Goal: Information Seeking & Learning: Learn about a topic

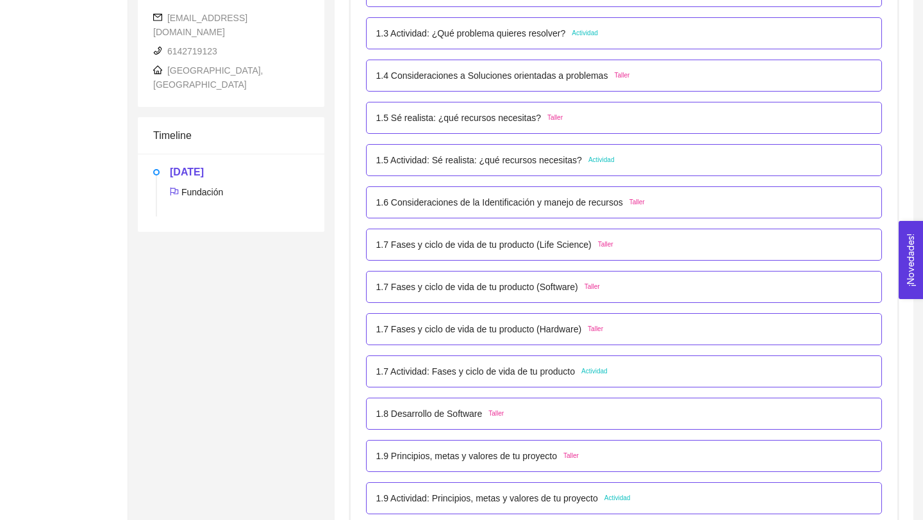
scroll to position [459, 0]
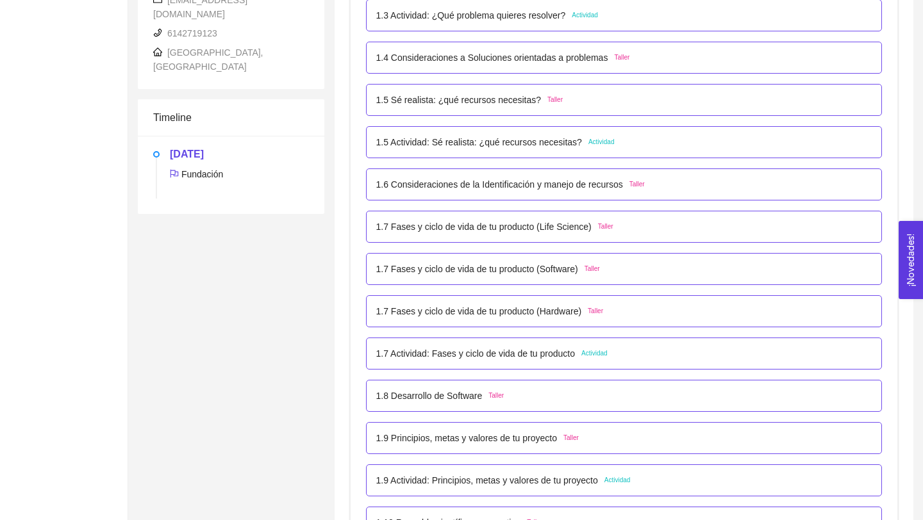
click at [427, 357] on p "1.7 Actividad: Fases y ciclo de vida de tu producto" at bounding box center [475, 354] width 199 height 14
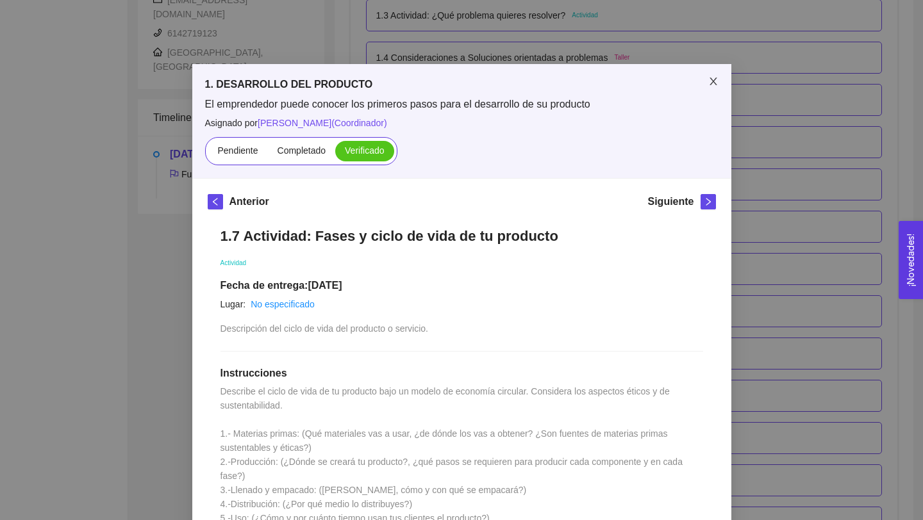
drag, startPoint x: 427, startPoint y: 357, endPoint x: 713, endPoint y: 79, distance: 398.7
click at [713, 79] on icon "close" at bounding box center [713, 81] width 10 height 10
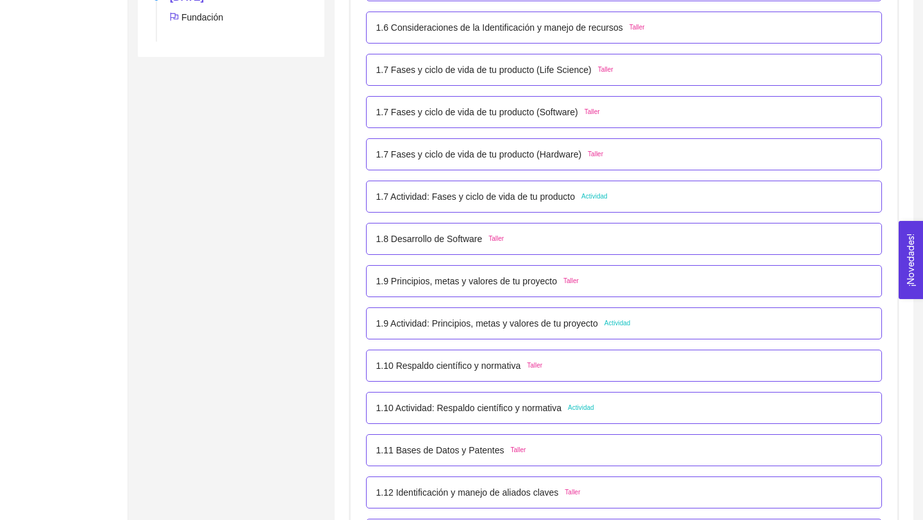
scroll to position [686, 0]
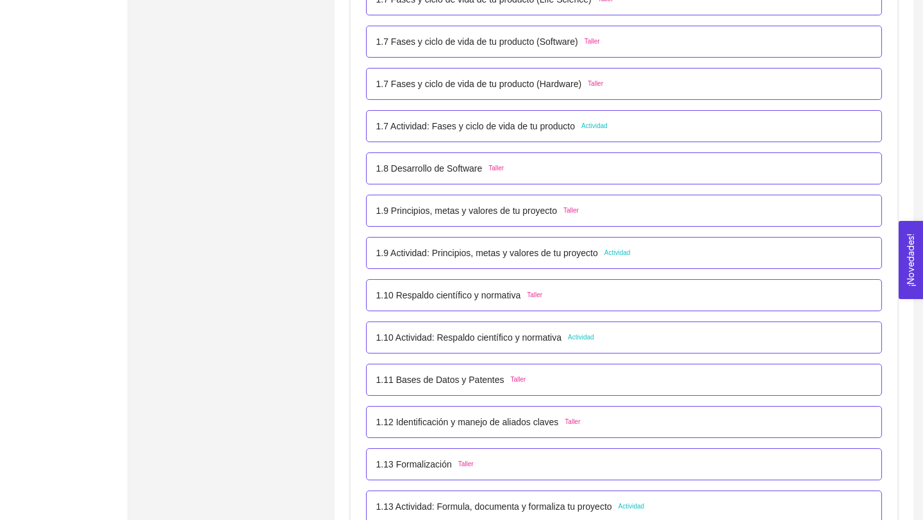
click at [504, 336] on p "1.10 Actividad: Respaldo científico y normativa" at bounding box center [469, 338] width 186 height 14
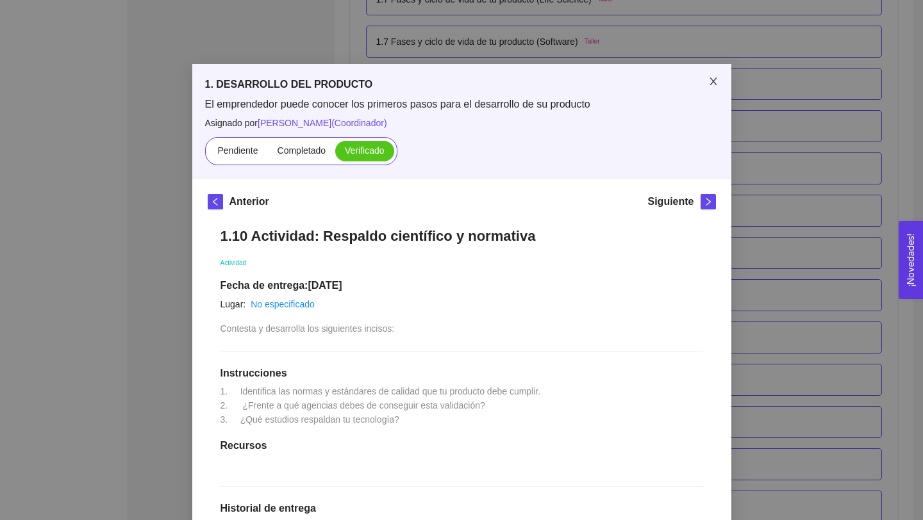
click at [716, 77] on icon "close" at bounding box center [713, 81] width 10 height 10
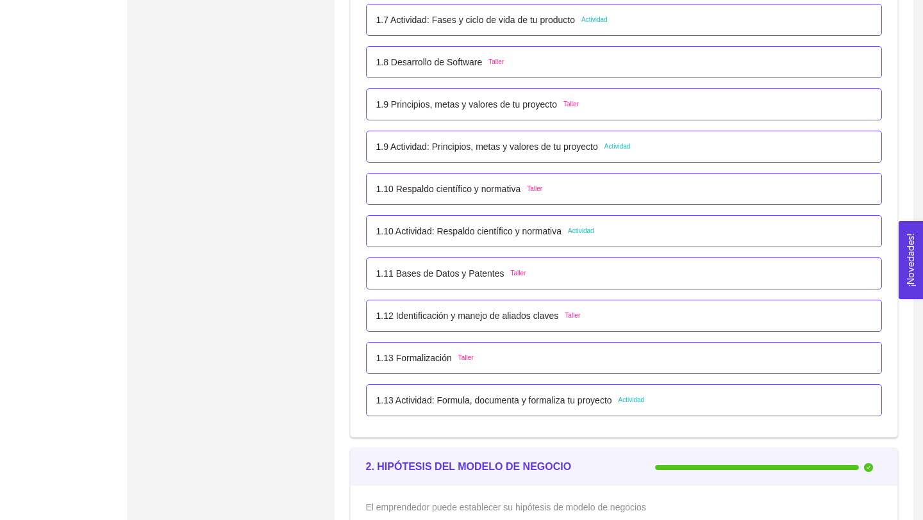
scroll to position [796, 0]
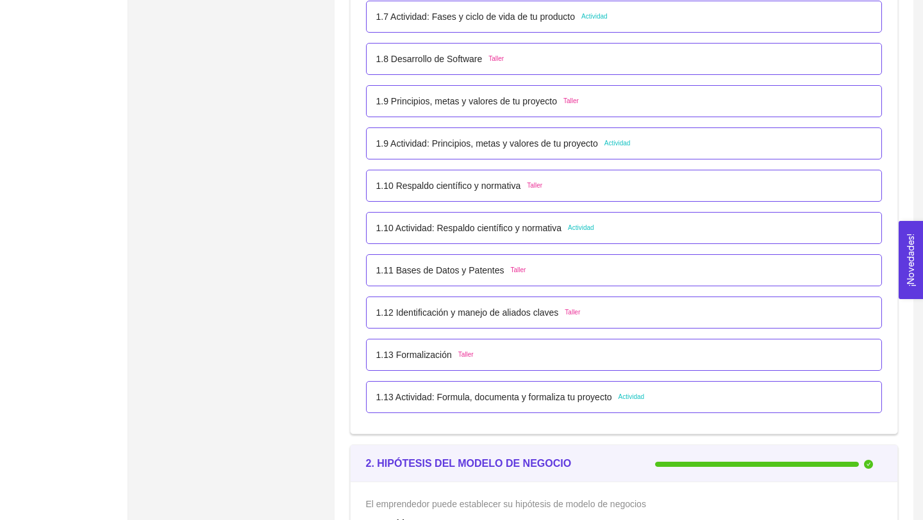
click at [547, 403] on p "1.13 Actividad: Formula, documenta y formaliza tu proyecto" at bounding box center [494, 397] width 236 height 14
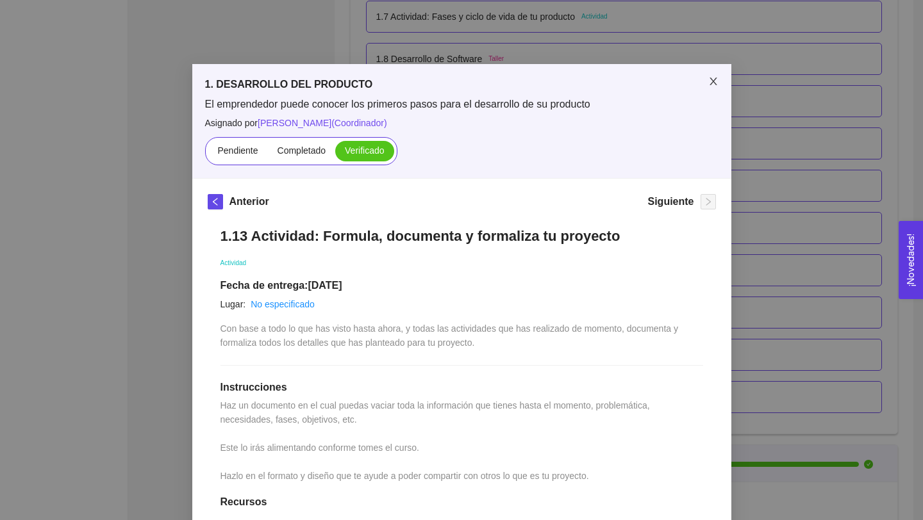
click at [715, 81] on icon "close" at bounding box center [713, 81] width 10 height 10
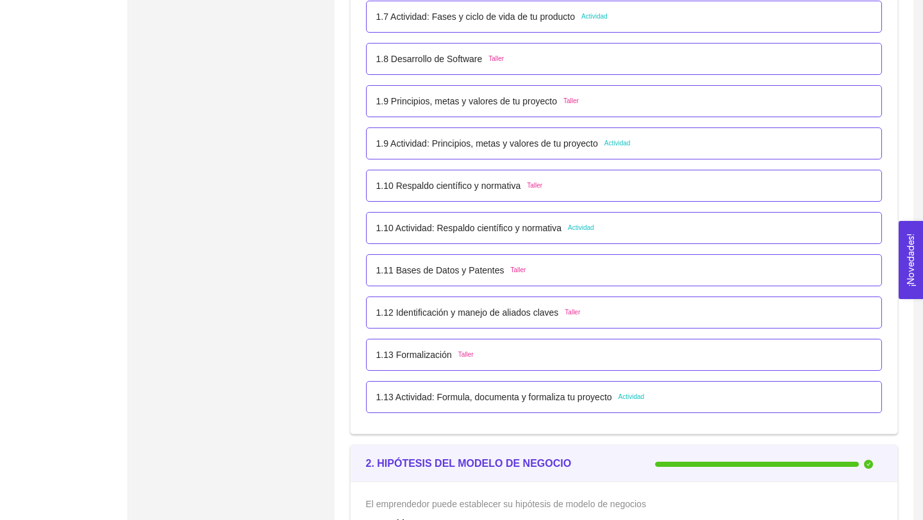
drag, startPoint x: 715, startPoint y: 81, endPoint x: 422, endPoint y: 349, distance: 396.9
click at [422, 349] on p "1.13 Formalización" at bounding box center [414, 355] width 76 height 14
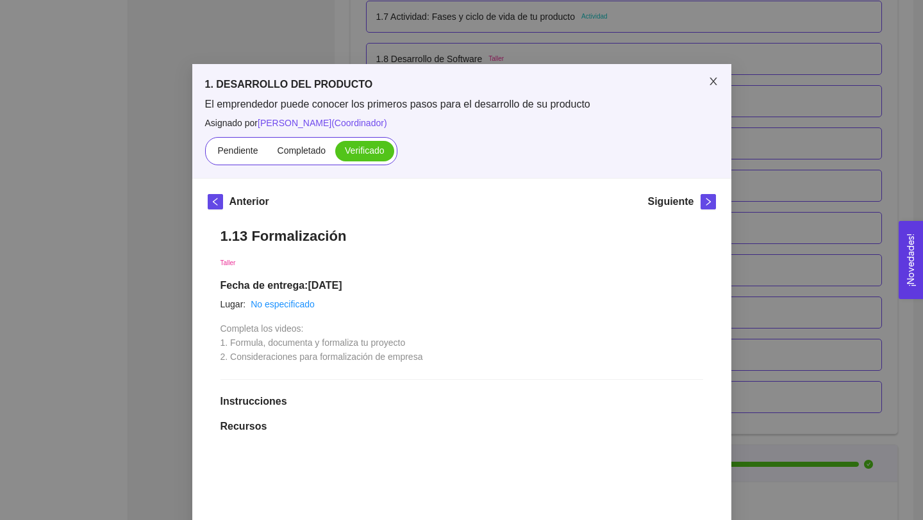
drag, startPoint x: 422, startPoint y: 349, endPoint x: 715, endPoint y: 83, distance: 395.6
click at [715, 83] on icon "close" at bounding box center [713, 81] width 10 height 10
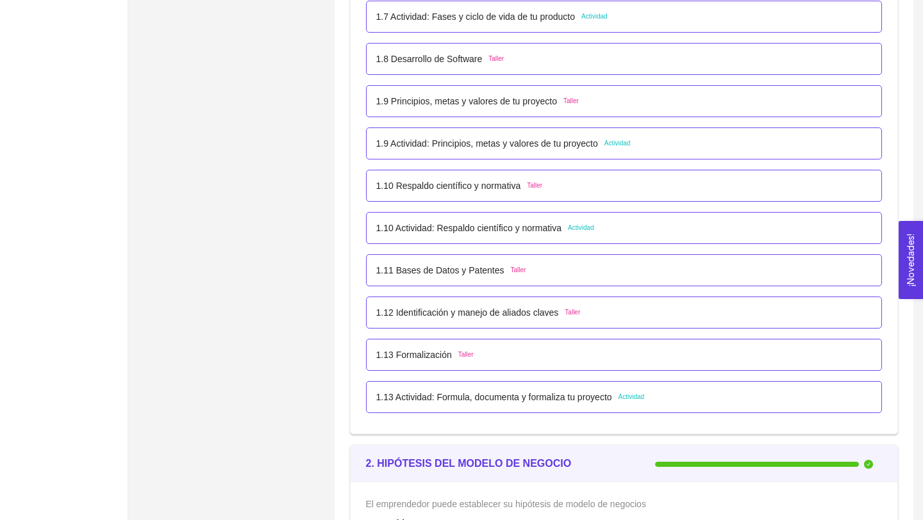
drag, startPoint x: 715, startPoint y: 83, endPoint x: 482, endPoint y: 310, distance: 324.9
click at [482, 310] on p "1.12 Identificación y manejo de aliados claves" at bounding box center [467, 313] width 183 height 14
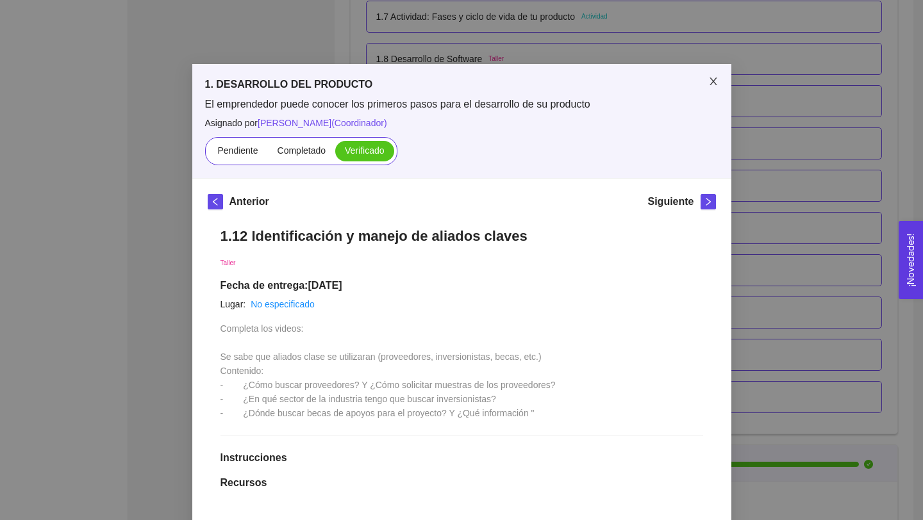
drag, startPoint x: 482, startPoint y: 310, endPoint x: 714, endPoint y: 80, distance: 326.7
click at [714, 80] on icon "close" at bounding box center [712, 82] width 7 height 8
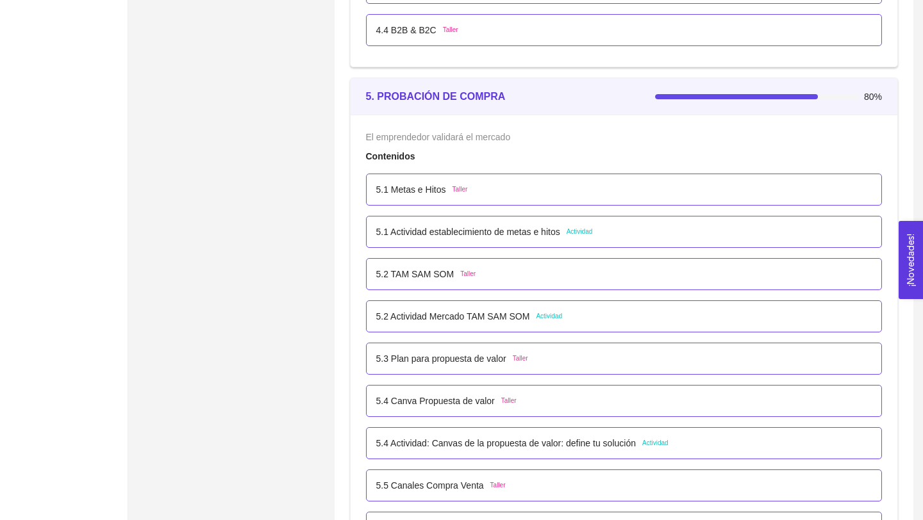
scroll to position [2362, 0]
drag, startPoint x: 714, startPoint y: 80, endPoint x: 504, endPoint y: 234, distance: 260.4
click at [504, 234] on p "5.1 Actividad establecimiento de metas e hitos" at bounding box center [468, 231] width 184 height 14
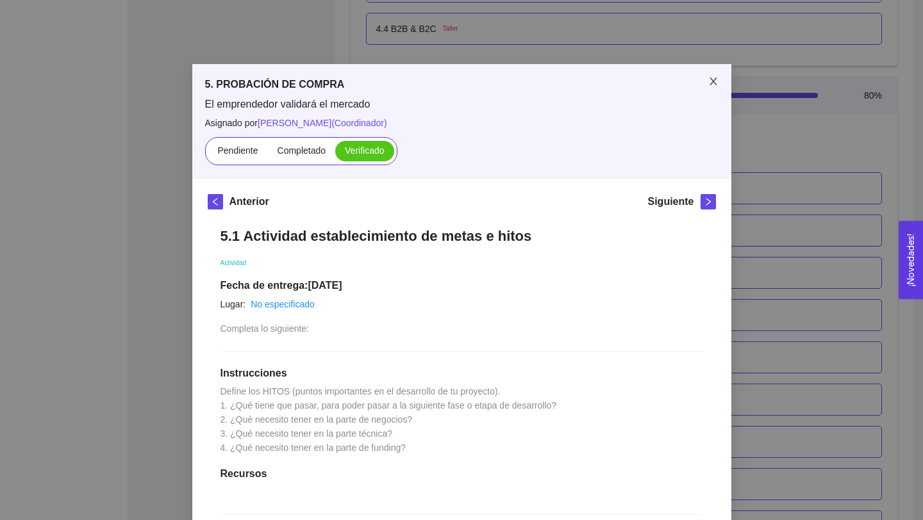
drag, startPoint x: 504, startPoint y: 234, endPoint x: 711, endPoint y: 88, distance: 253.0
click at [711, 88] on span "Close" at bounding box center [713, 82] width 36 height 36
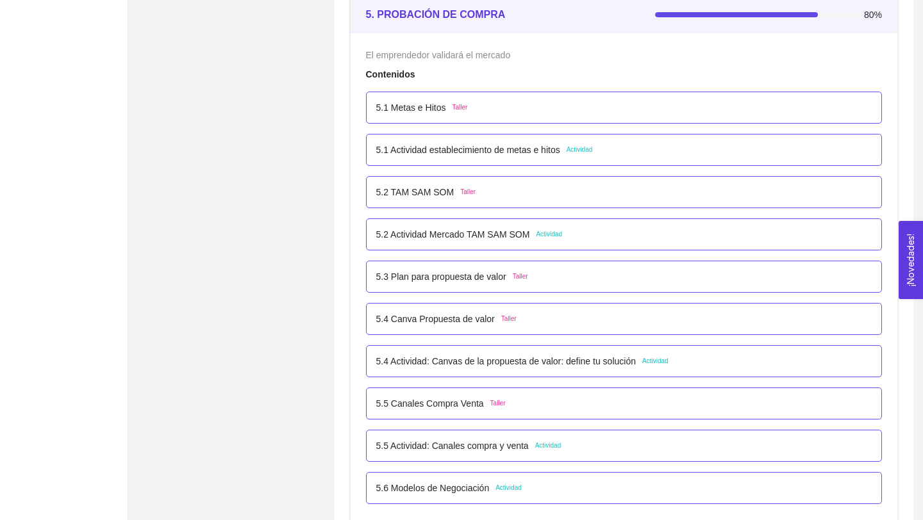
scroll to position [2458, 0]
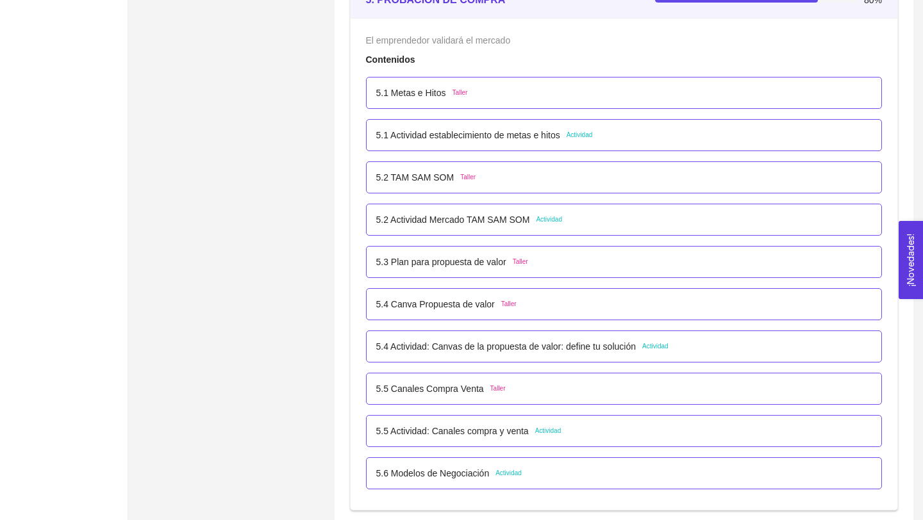
click at [575, 345] on p "5.4 Actividad: Canvas de la propuesta de valor: define tu solución" at bounding box center [506, 347] width 260 height 14
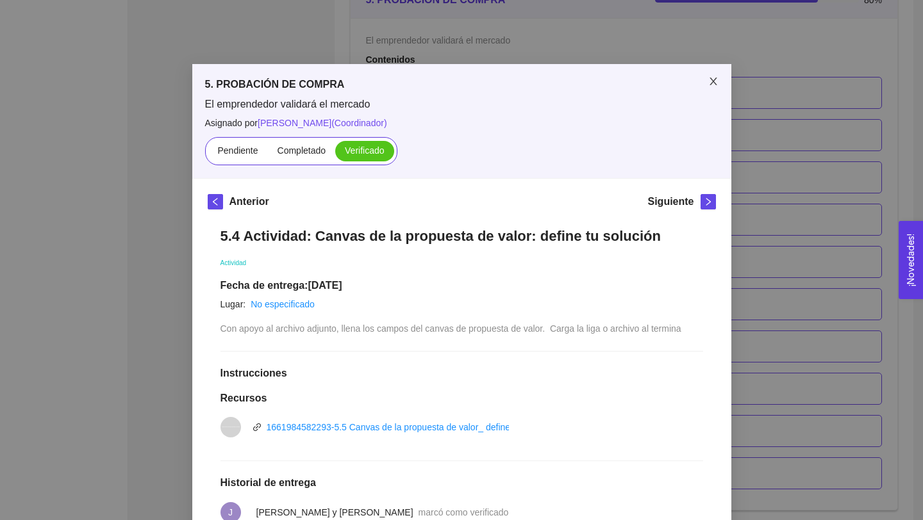
drag, startPoint x: 711, startPoint y: 88, endPoint x: 711, endPoint y: 81, distance: 7.1
click at [711, 81] on icon "close" at bounding box center [713, 81] width 10 height 10
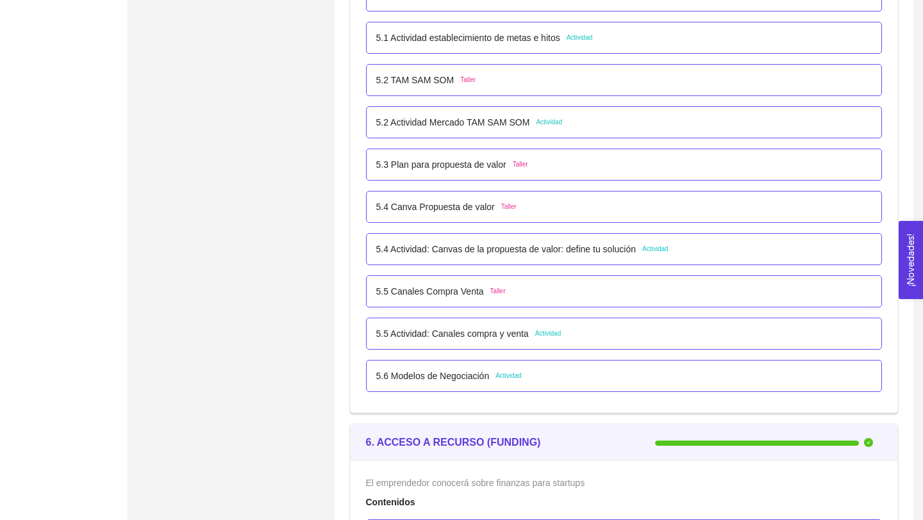
scroll to position [2570, 0]
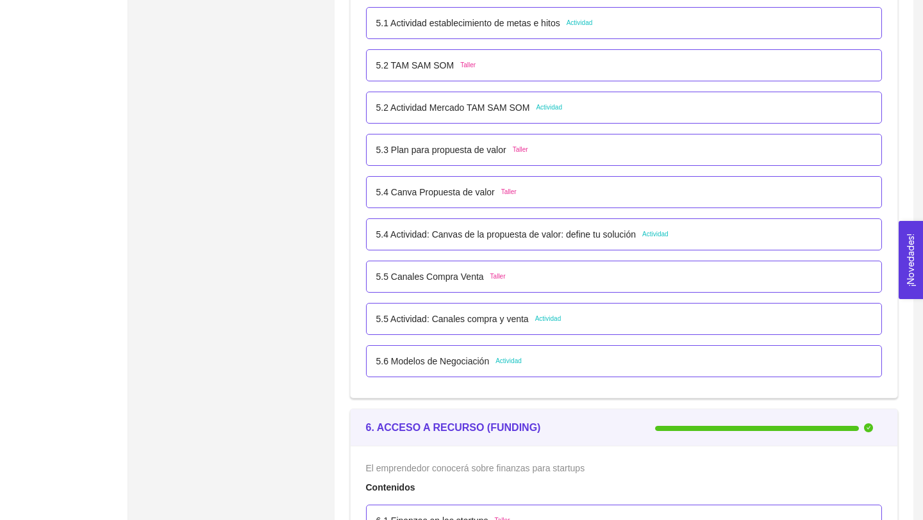
drag, startPoint x: 711, startPoint y: 81, endPoint x: 472, endPoint y: 322, distance: 338.9
click at [472, 322] on p "5.5 Actividad: Canales compra y venta" at bounding box center [452, 319] width 152 height 14
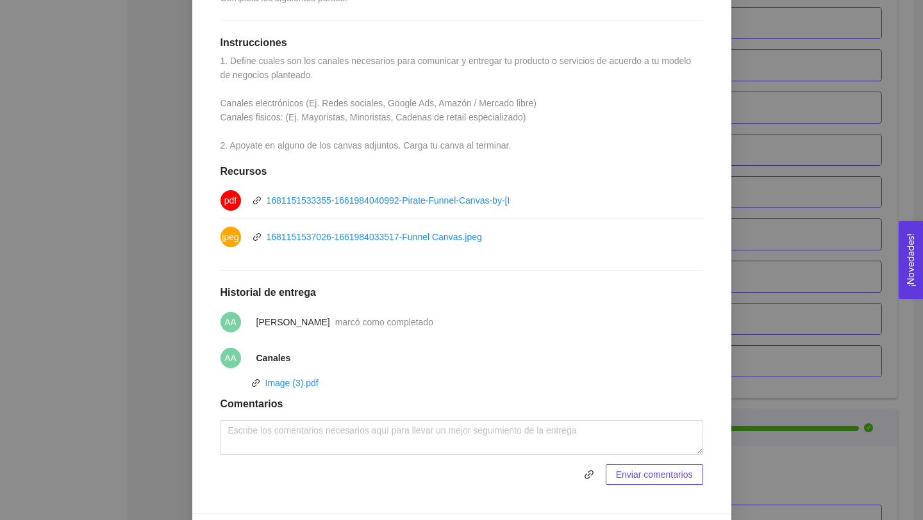
scroll to position [340, 0]
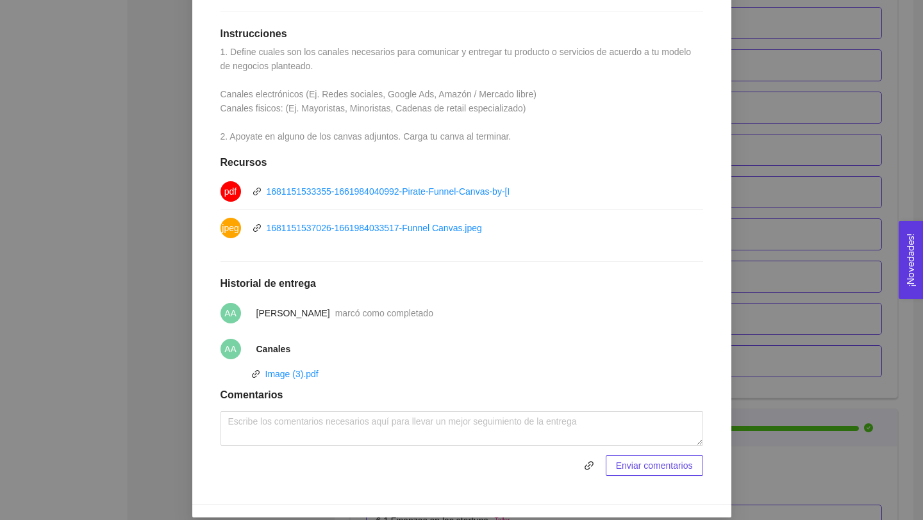
click at [140, 354] on div "5. PROBACIÓN DE COMPRA El emprendedor validará el mercado Asignado por [PERSON_…" at bounding box center [461, 260] width 923 height 520
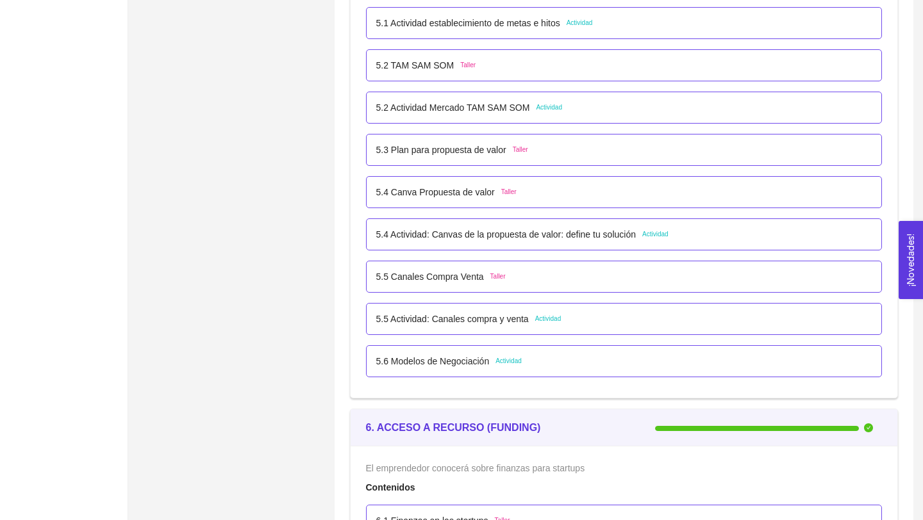
click at [420, 361] on p "5.6 Modelos de Negociación" at bounding box center [432, 361] width 113 height 14
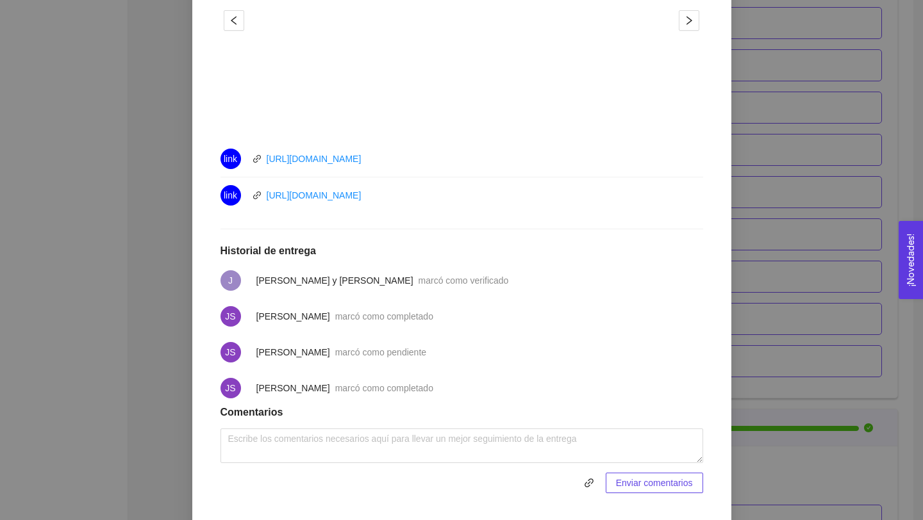
scroll to position [0, 0]
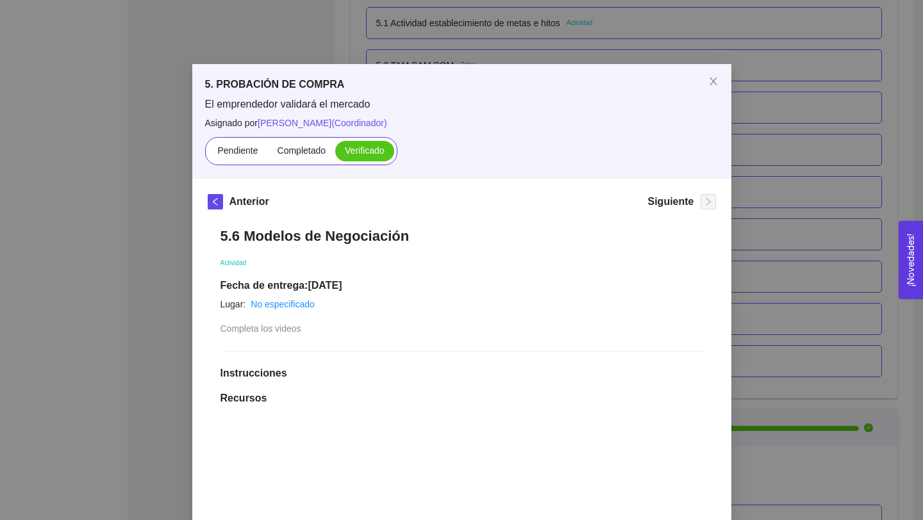
click at [177, 335] on div "5. PROBACIÓN DE COMPRA El emprendedor validará el mercado Asignado por [PERSON_…" at bounding box center [461, 260] width 923 height 520
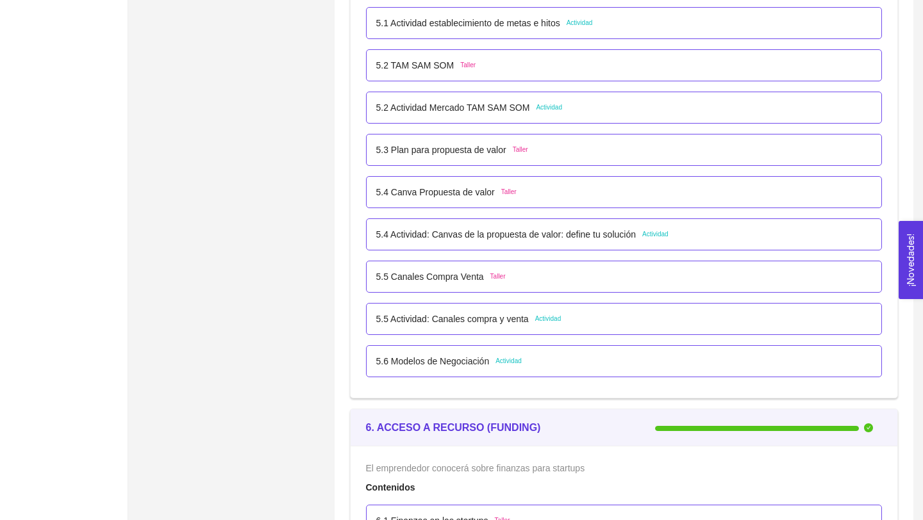
drag, startPoint x: 472, startPoint y: 322, endPoint x: 447, endPoint y: 274, distance: 54.7
click at [447, 274] on p "5.5 Canales Compra Venta" at bounding box center [430, 277] width 108 height 14
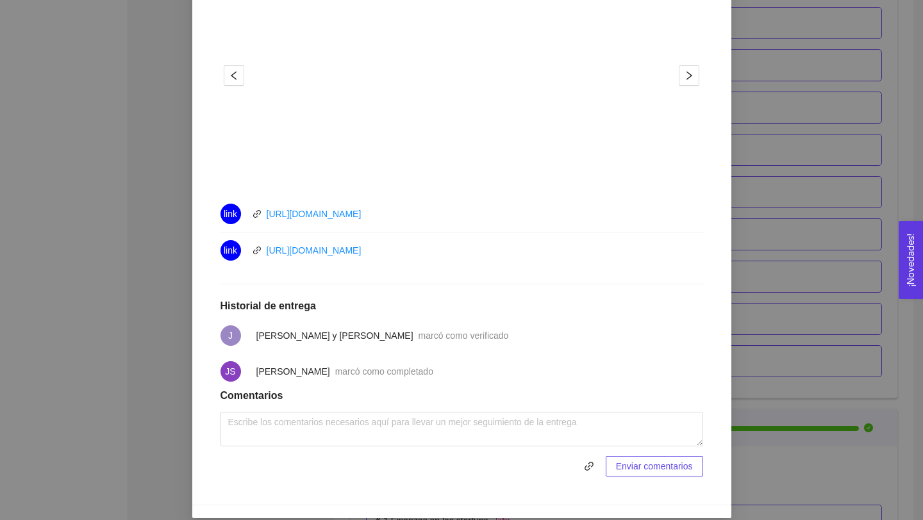
scroll to position [472, 0]
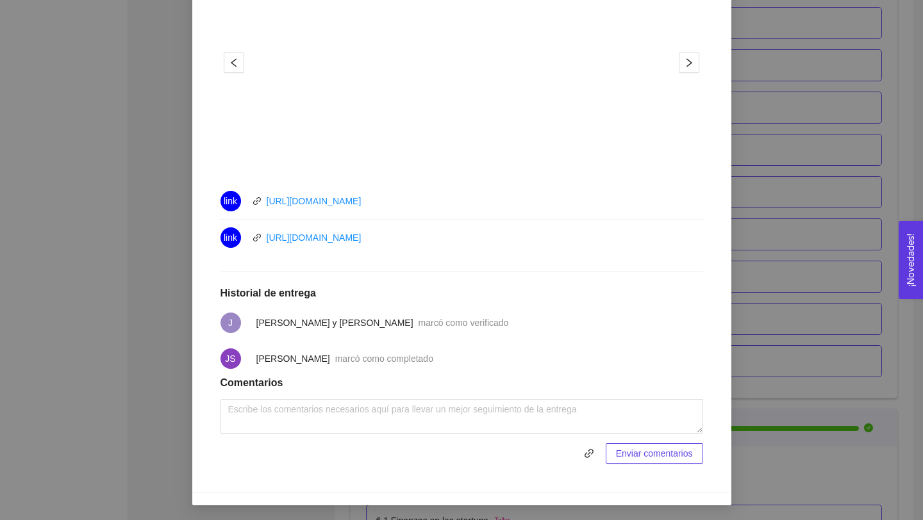
click at [119, 356] on div "5. PROBACIÓN DE COMPRA El emprendedor validará el mercado Asignado por [PERSON_…" at bounding box center [461, 260] width 923 height 520
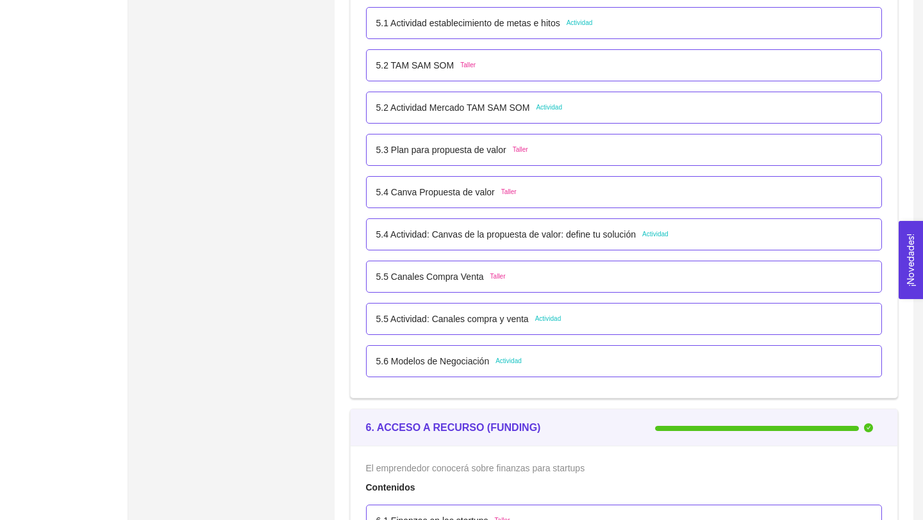
drag, startPoint x: 447, startPoint y: 274, endPoint x: 514, endPoint y: 316, distance: 78.9
click at [514, 316] on p "5.5 Actividad: Canales compra y venta" at bounding box center [452, 319] width 152 height 14
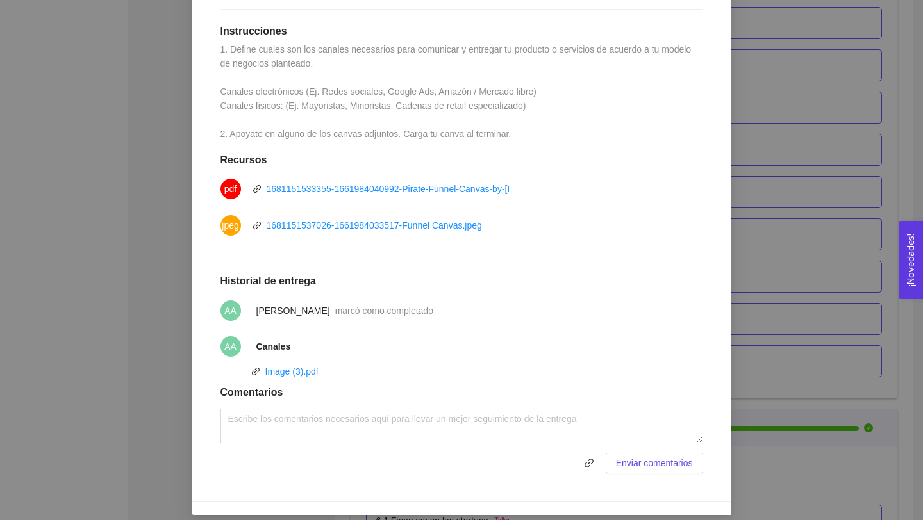
scroll to position [352, 0]
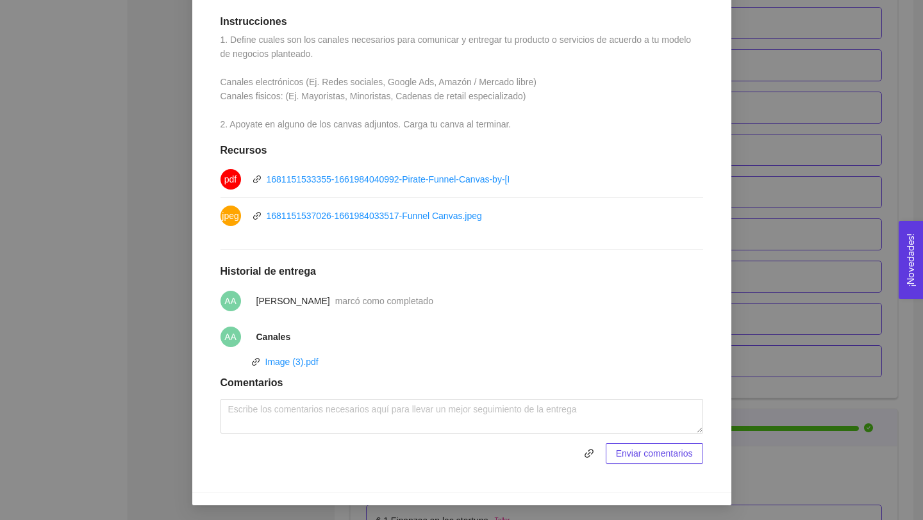
drag, startPoint x: 514, startPoint y: 316, endPoint x: 287, endPoint y: 367, distance: 232.4
click at [287, 367] on div "Image (3).pdf" at bounding box center [291, 362] width 53 height 14
click at [285, 361] on link "Image (3).pdf" at bounding box center [291, 362] width 53 height 10
click at [814, 156] on div "5. PROBACIÓN DE COMPRA El emprendedor validará el mercado Asignado por [PERSON_…" at bounding box center [461, 260] width 923 height 520
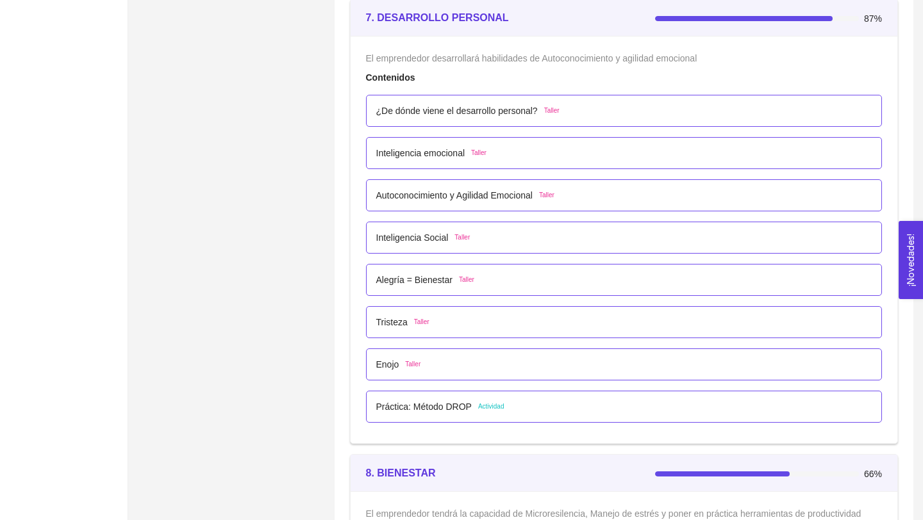
scroll to position [3499, 0]
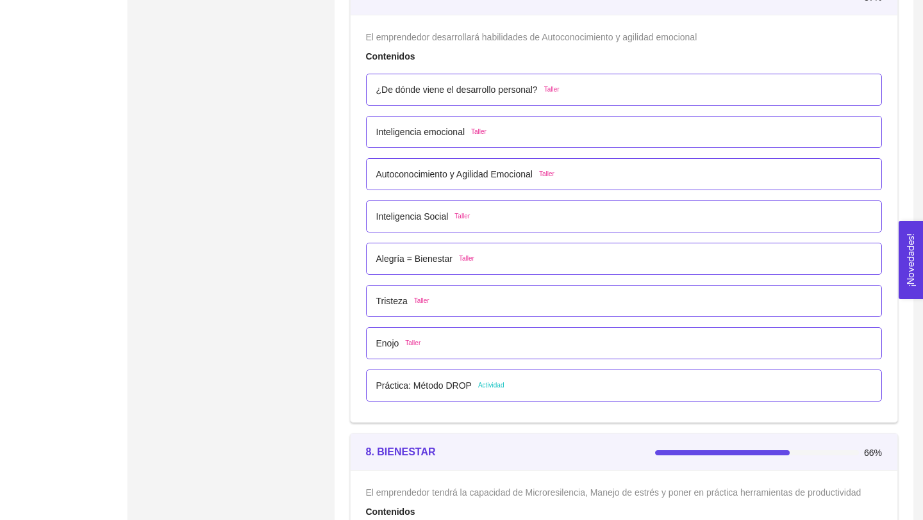
click at [440, 383] on p "Práctica: Método DROP" at bounding box center [423, 386] width 95 height 14
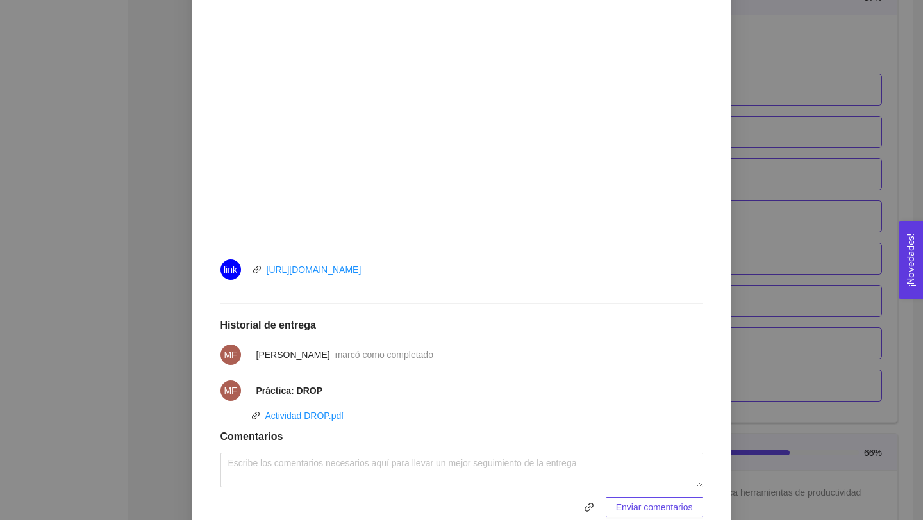
scroll to position [477, 0]
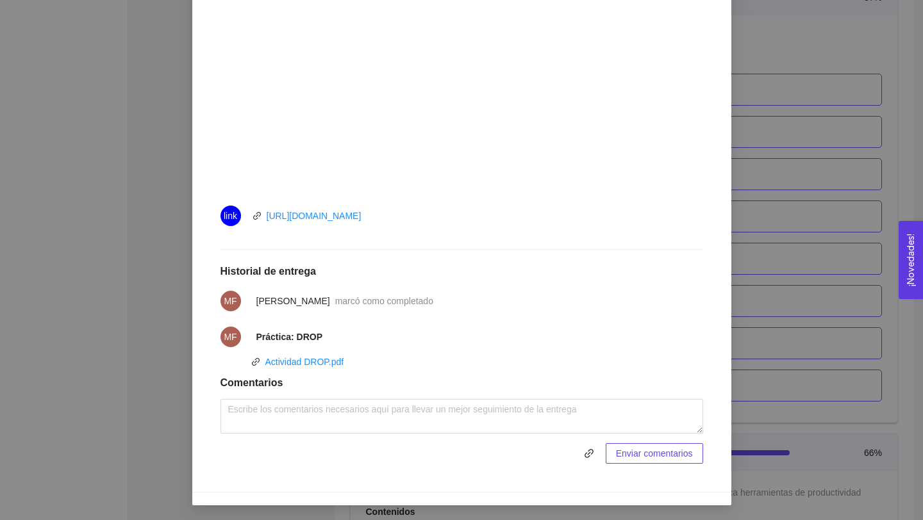
click at [170, 370] on div "7. DESARROLLO PERSONAL El emprendedor desarrollará habilidades de Autoconocimie…" at bounding box center [461, 260] width 923 height 520
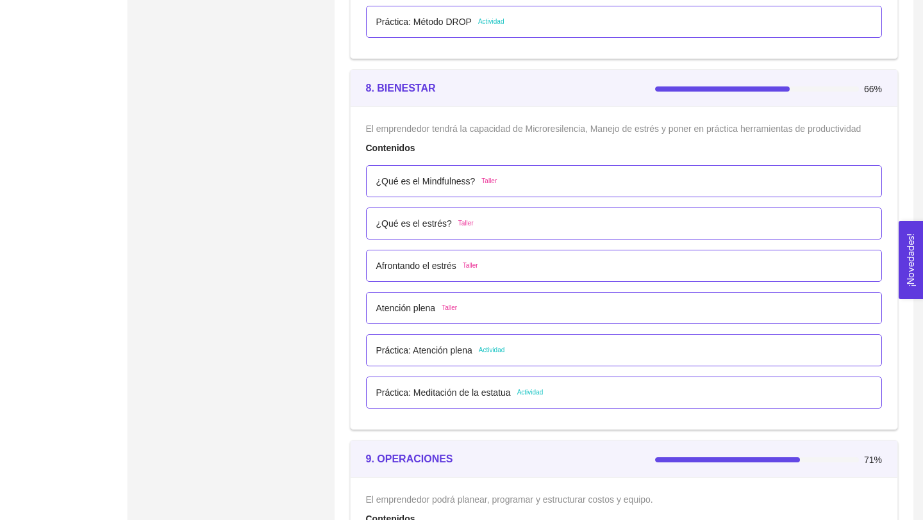
scroll to position [3873, 0]
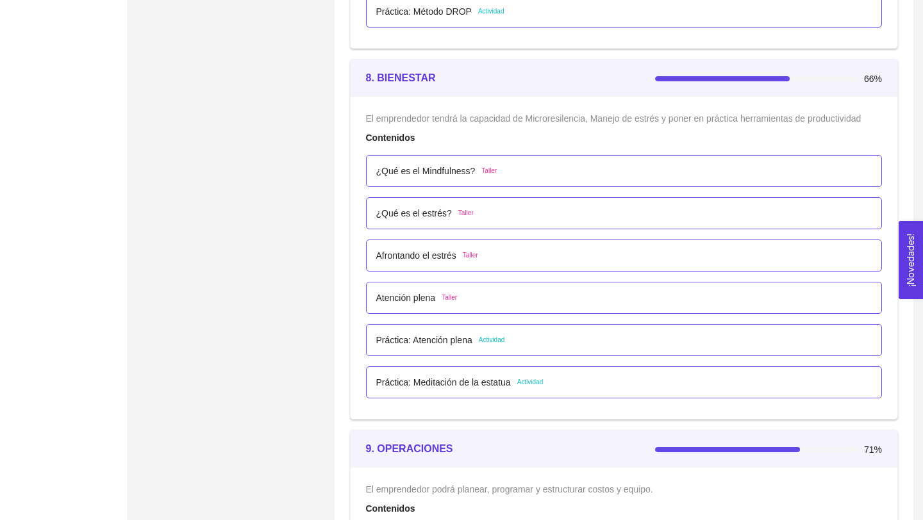
click at [442, 343] on p "Práctica: Atención plena" at bounding box center [424, 340] width 96 height 14
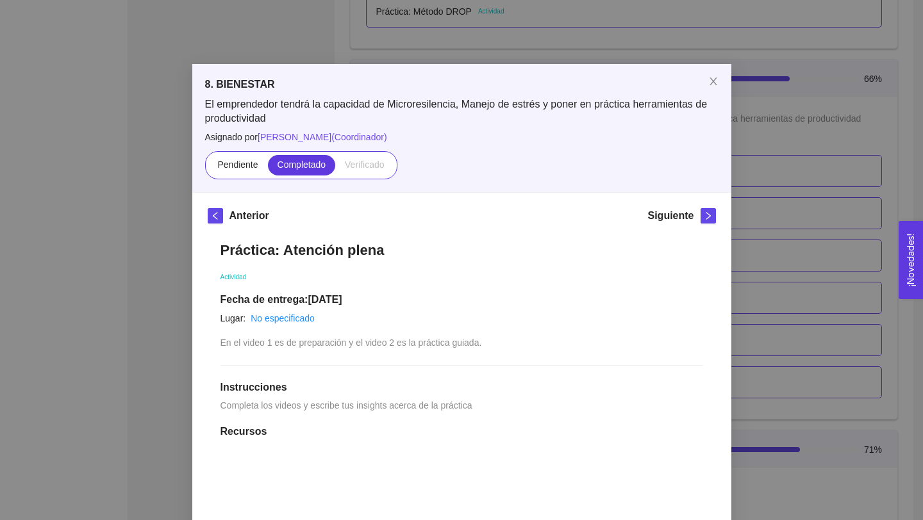
scroll to position [527, 0]
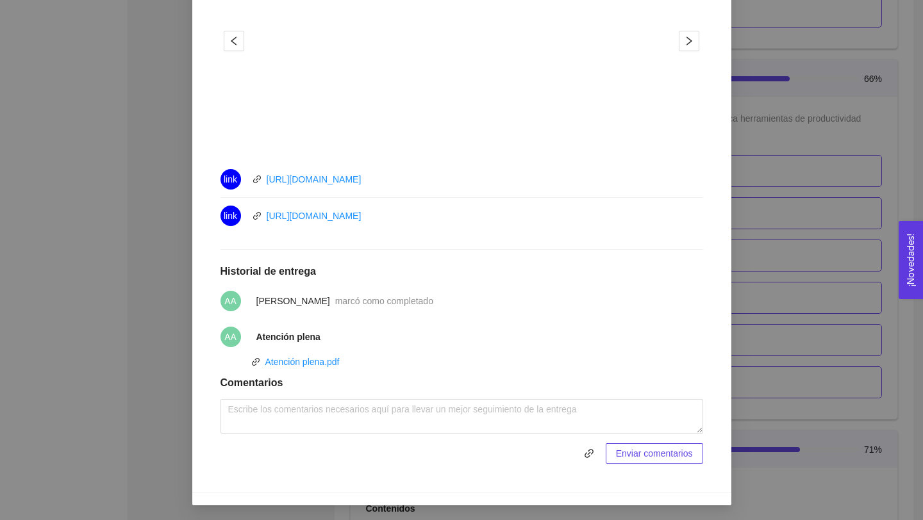
click at [163, 361] on div "8. BIENESTAR El emprendedor tendrá la capacidad de Microresilencia, Manejo de e…" at bounding box center [461, 260] width 923 height 520
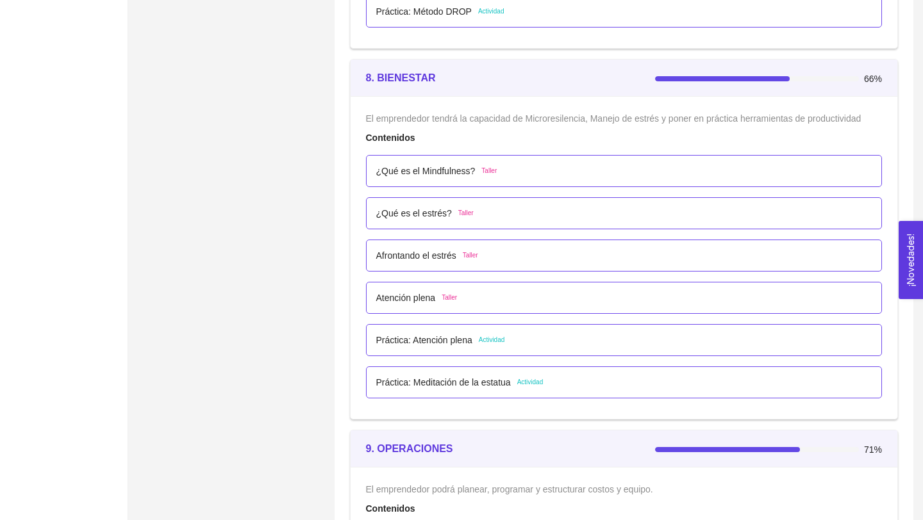
click at [390, 377] on p "Práctica: Meditación de la estatua" at bounding box center [443, 382] width 135 height 14
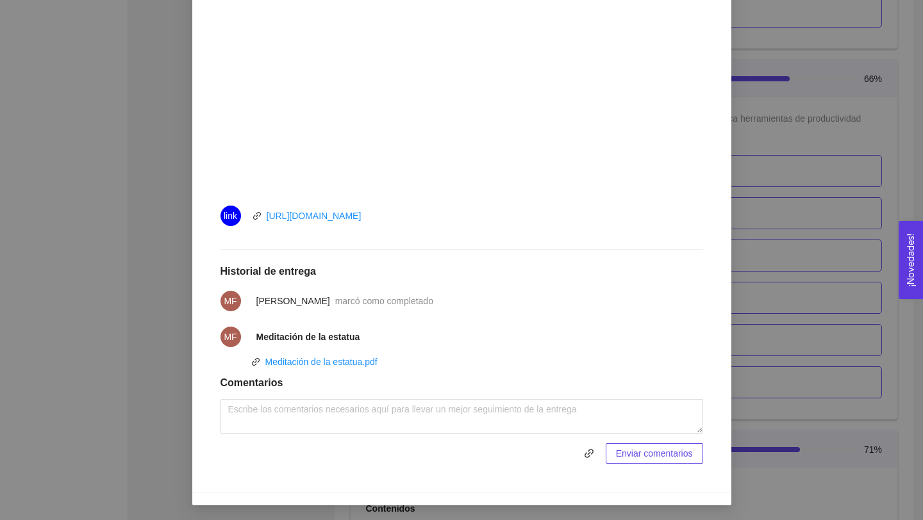
click at [144, 381] on div "8. BIENESTAR El emprendedor tendrá la capacidad de Microresilencia, Manejo de e…" at bounding box center [461, 260] width 923 height 520
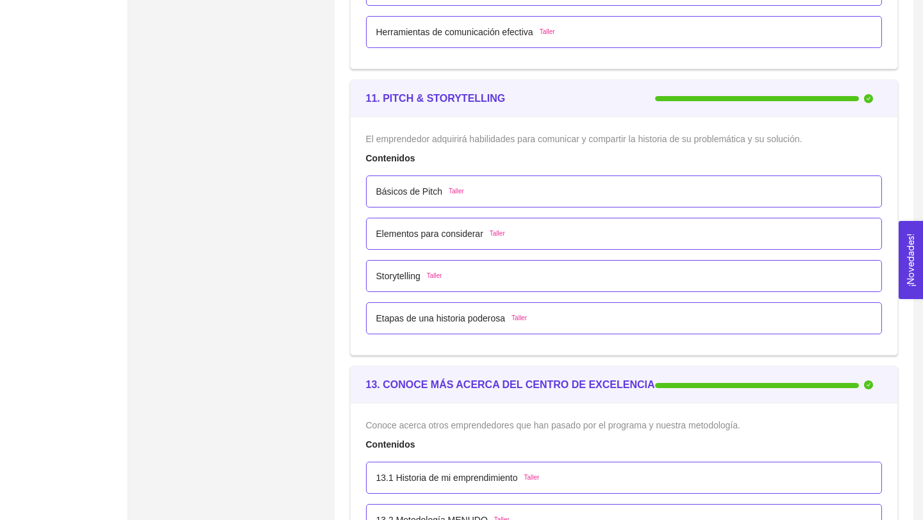
scroll to position [5368, 0]
